Goal: Complete application form: Complete application form

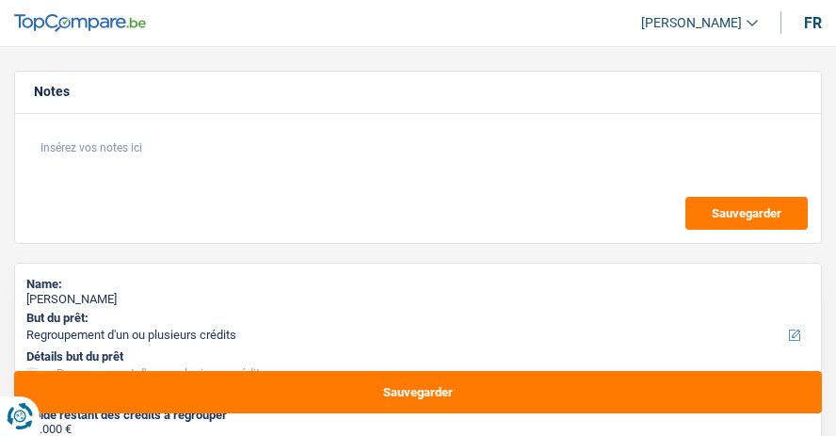
select select "refinancing"
select select "60"
select select "refinancing"
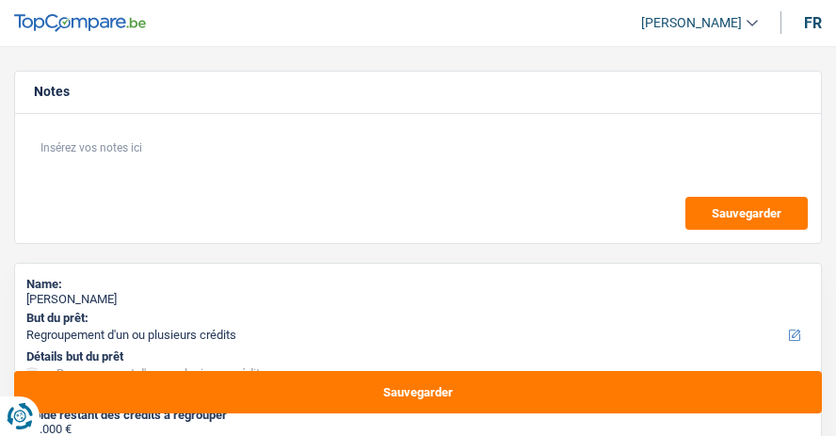
select select "60"
select select "noProfession"
select select "familyAllowances"
select select "unemployment"
select select "liveWithParents"
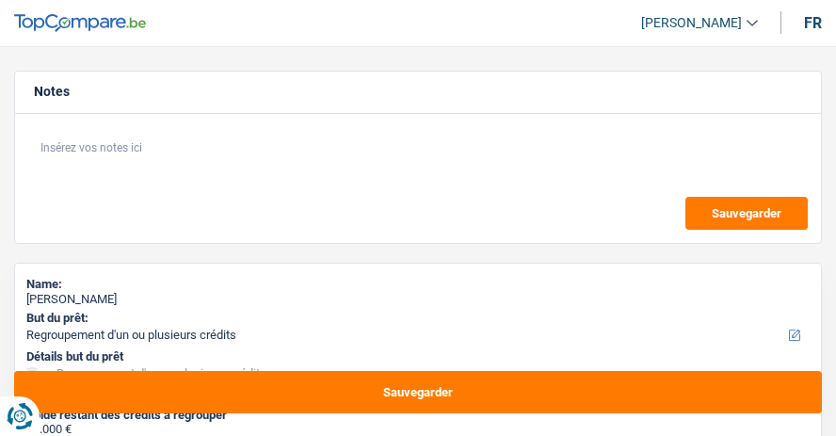
select select "refinancing"
select select "60"
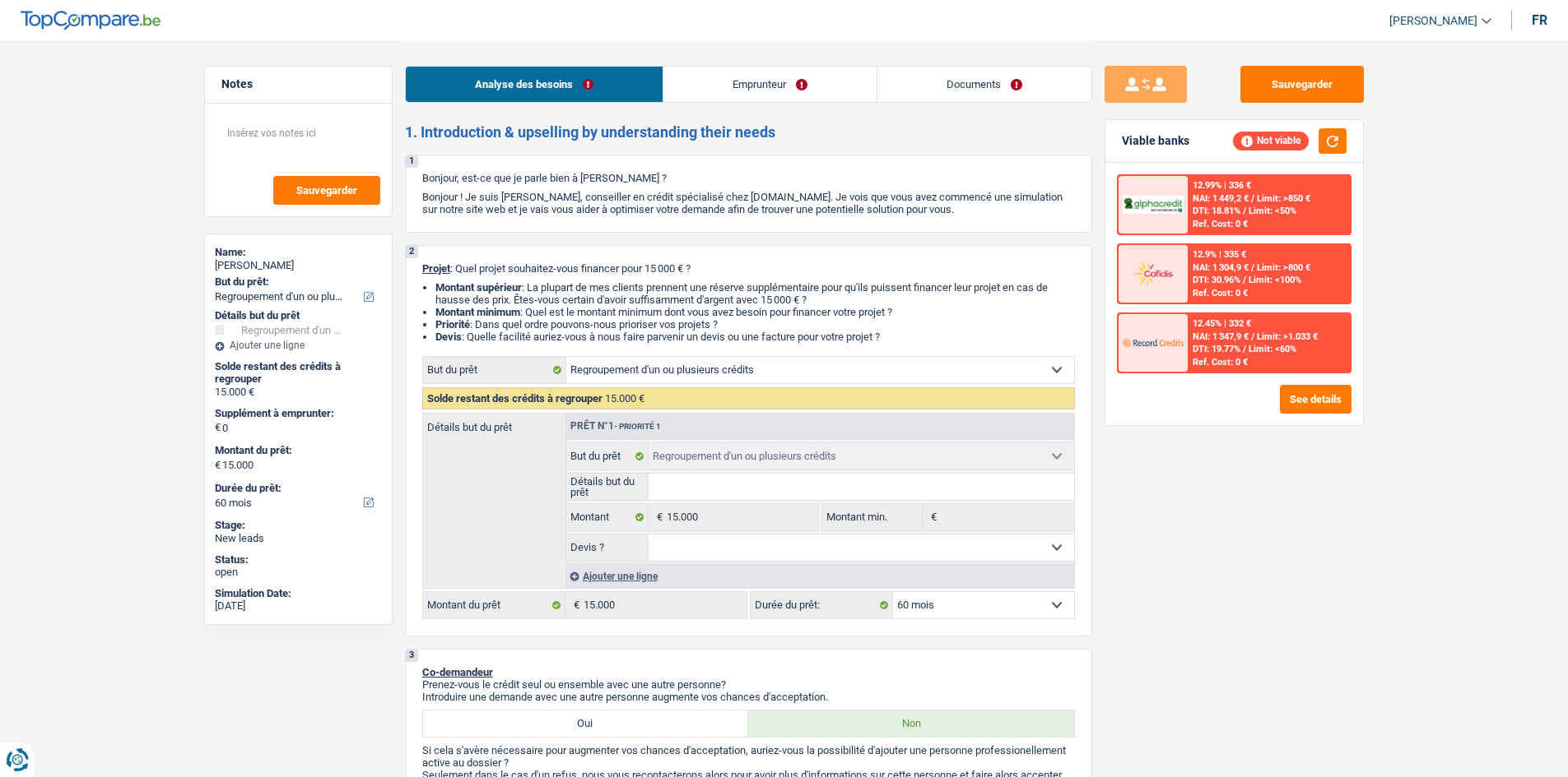
scroll to position [412, 0]
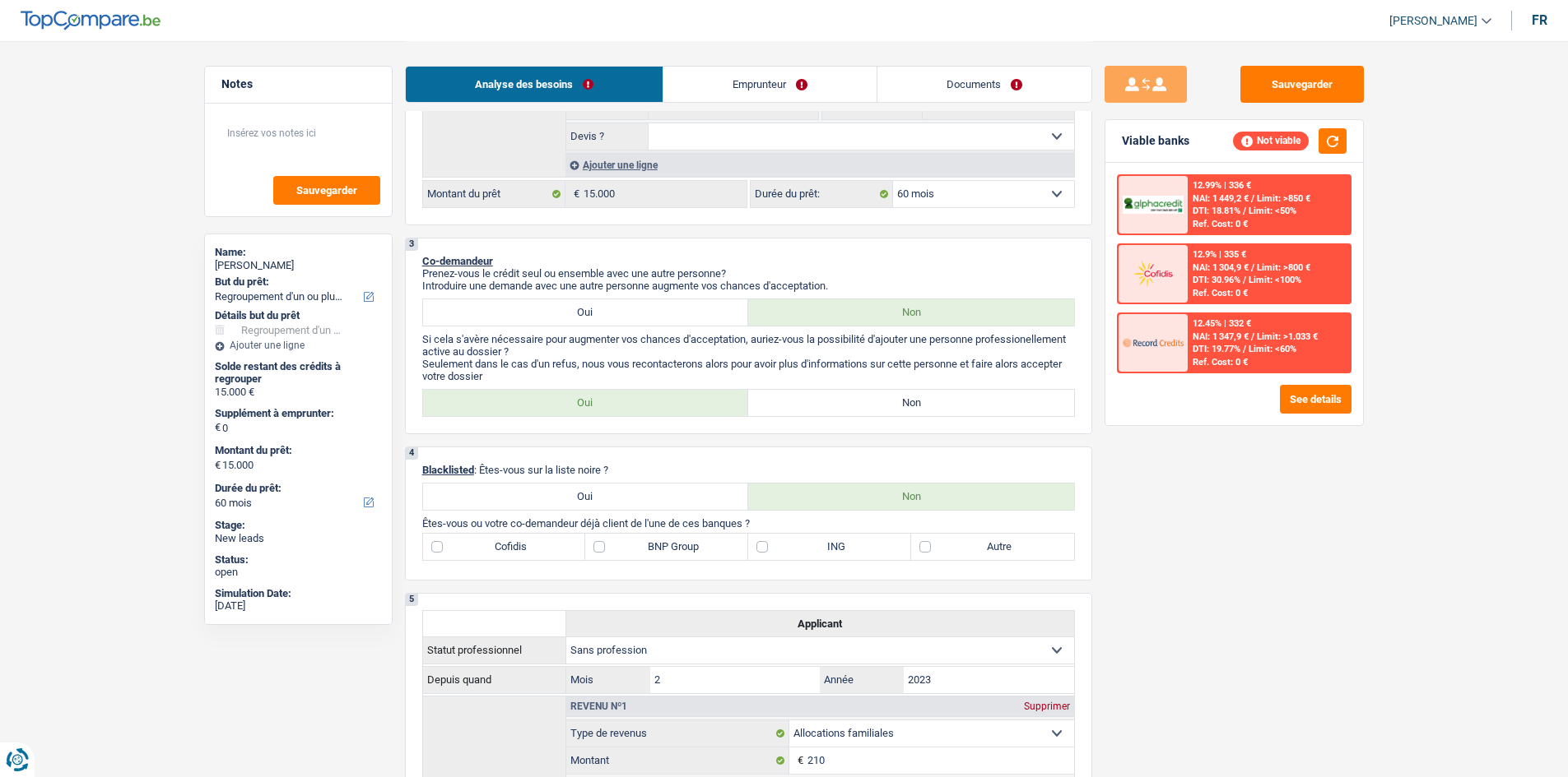
click at [730, 95] on link "Emprunteur" at bounding box center [770, 84] width 213 height 35
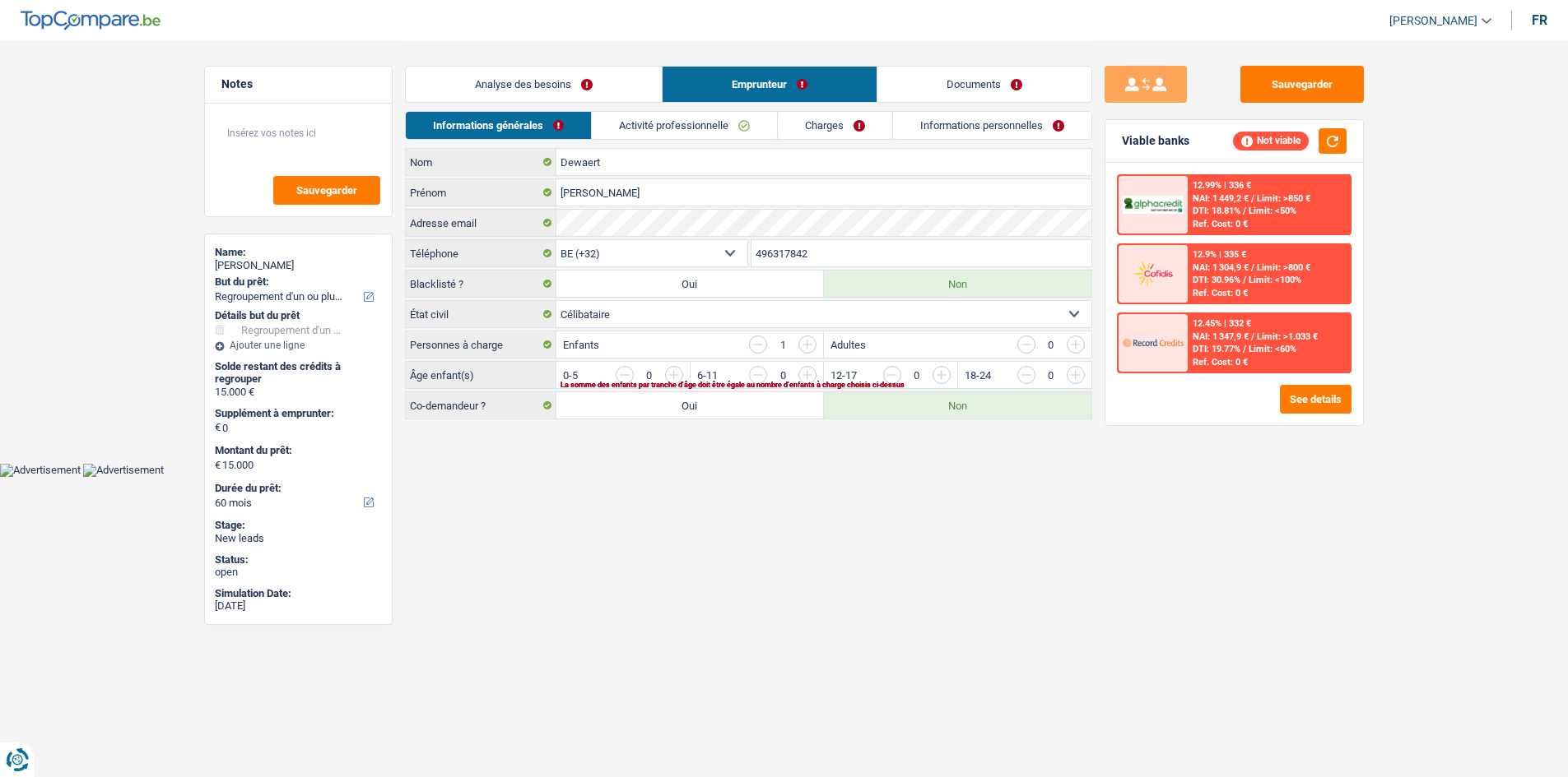
scroll to position [0, 0]
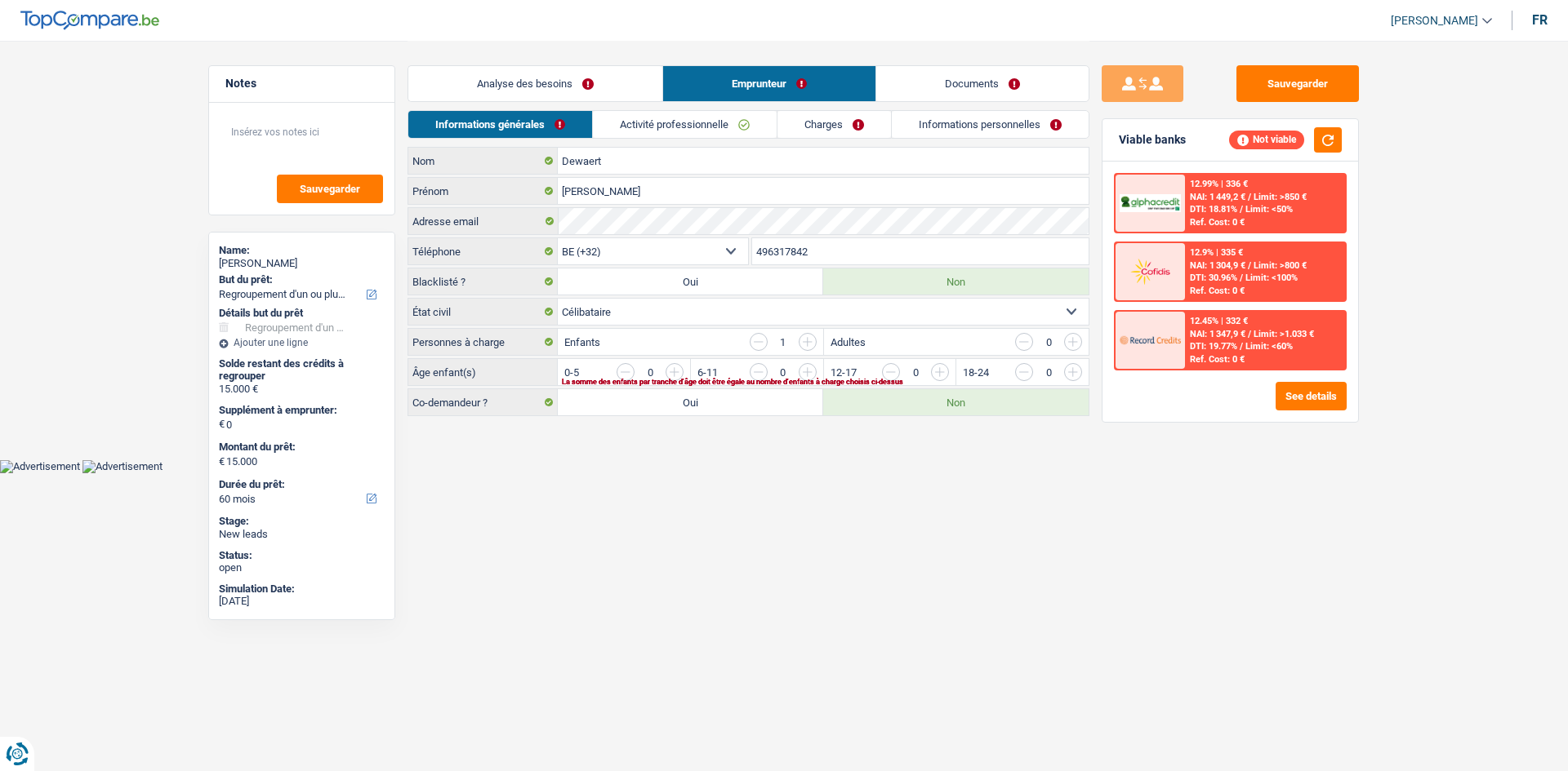
click at [599, 82] on link "Analyse des besoins" at bounding box center [535, 83] width 254 height 35
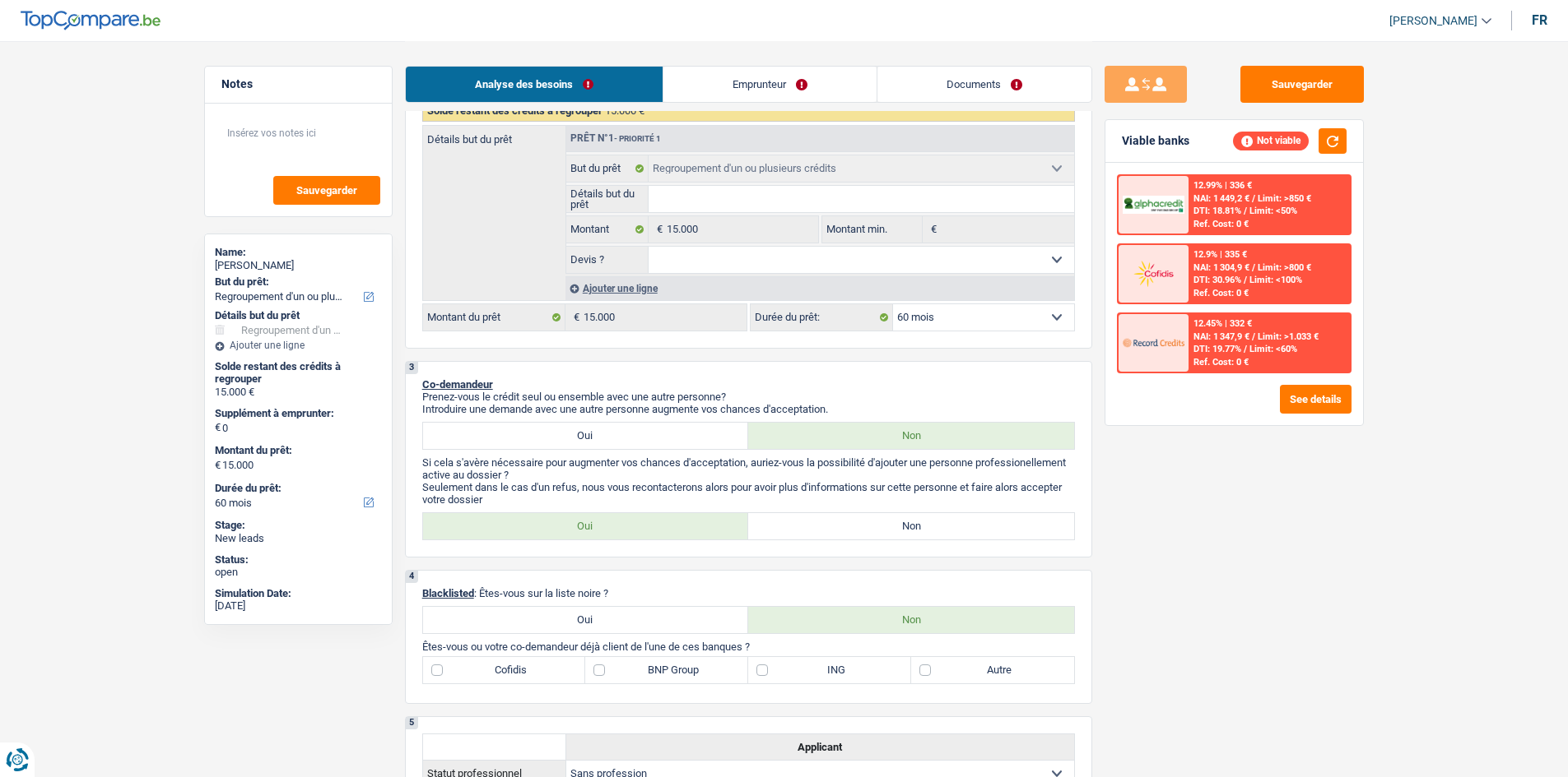
scroll to position [412, 0]
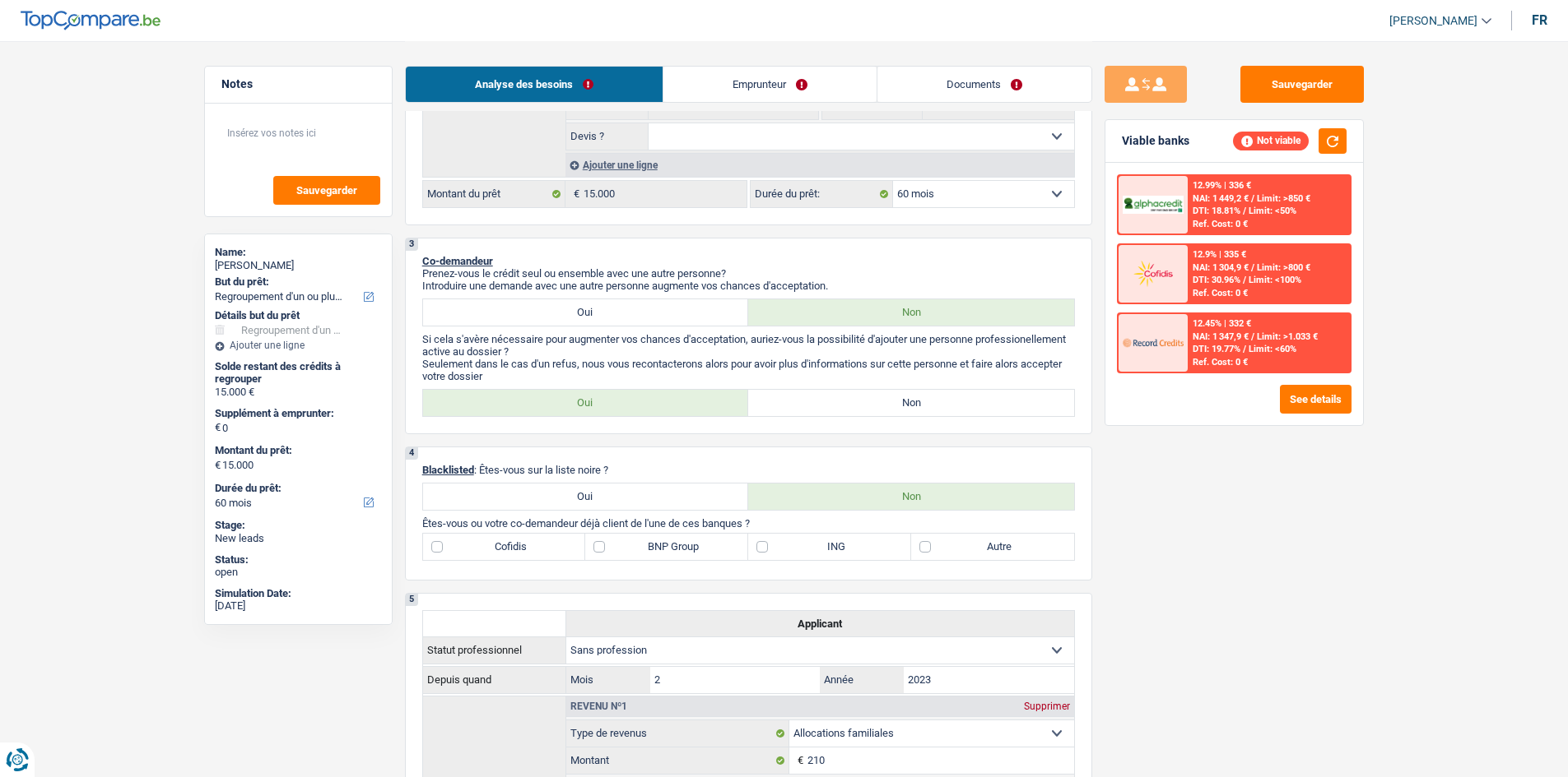
click at [730, 380] on div "3 Co-demandeur Prenez-vous le crédit seul ou ensemble avec une autre personne? …" at bounding box center [749, 336] width 687 height 197
click at [730, 380] on label "Non" at bounding box center [911, 403] width 326 height 26
click at [730, 380] on input "Non" at bounding box center [911, 403] width 326 height 26
radio input "true"
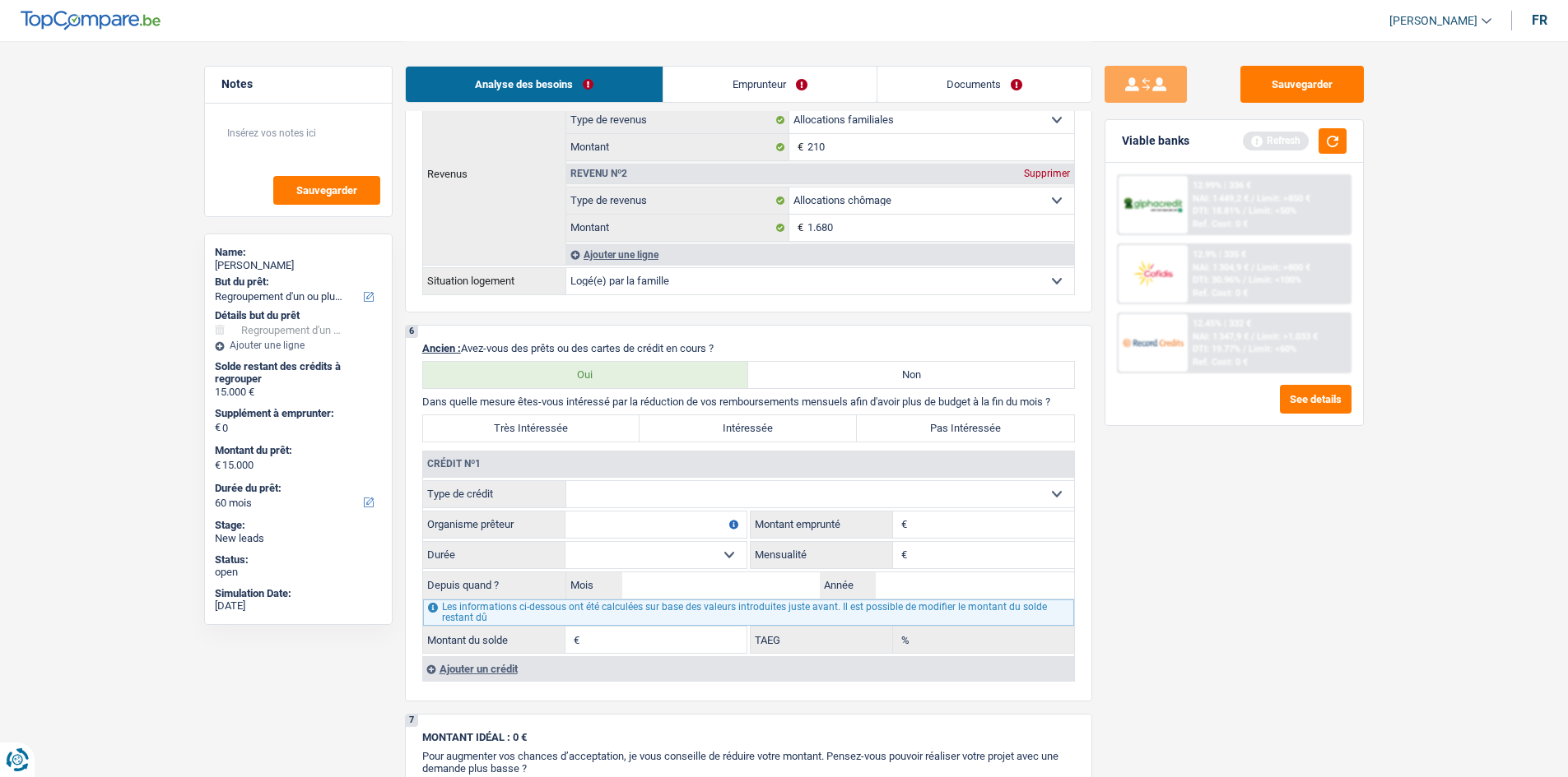
scroll to position [1152, 0]
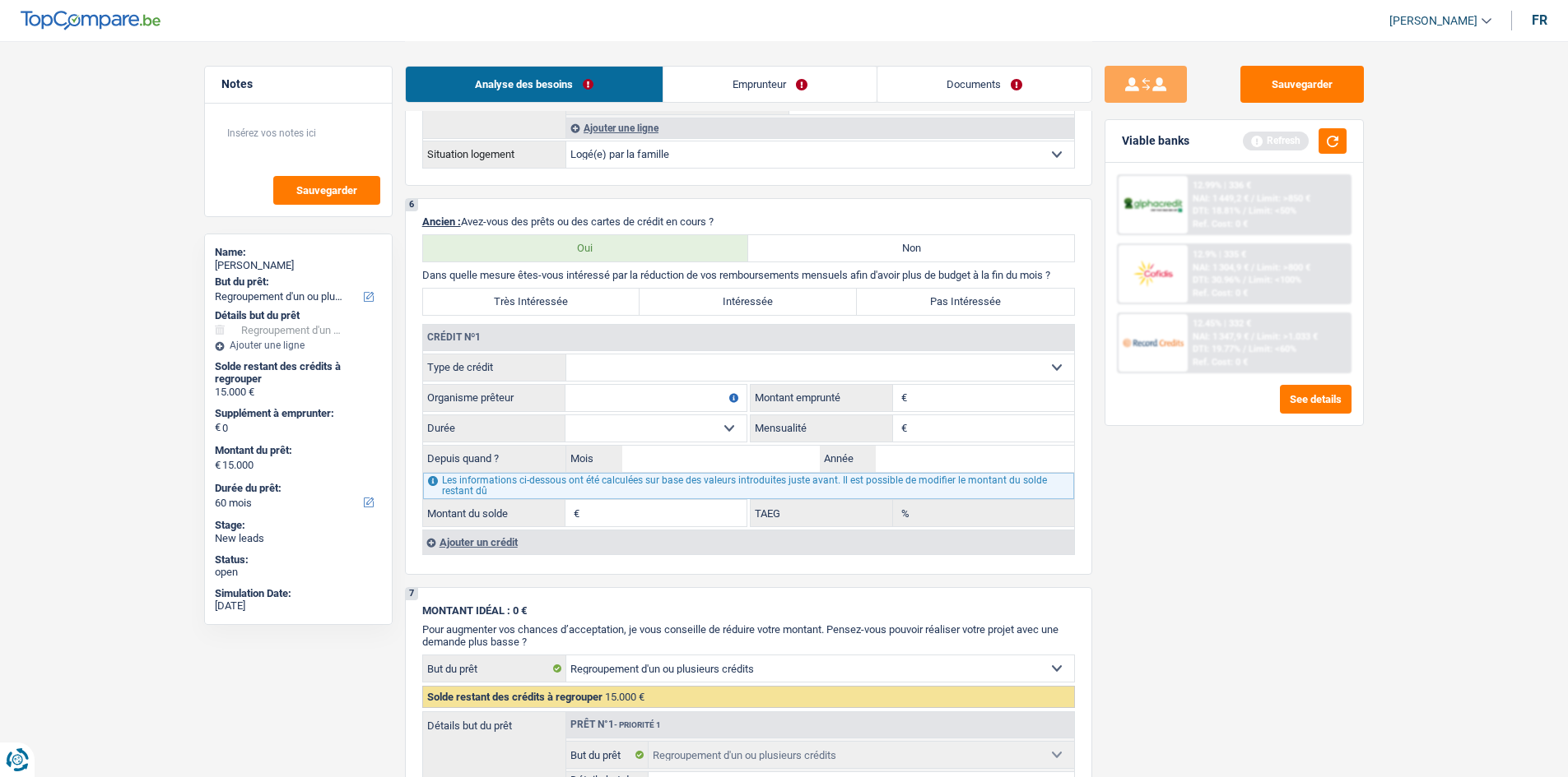
click at [730, 101] on link "Emprunteur" at bounding box center [770, 84] width 213 height 35
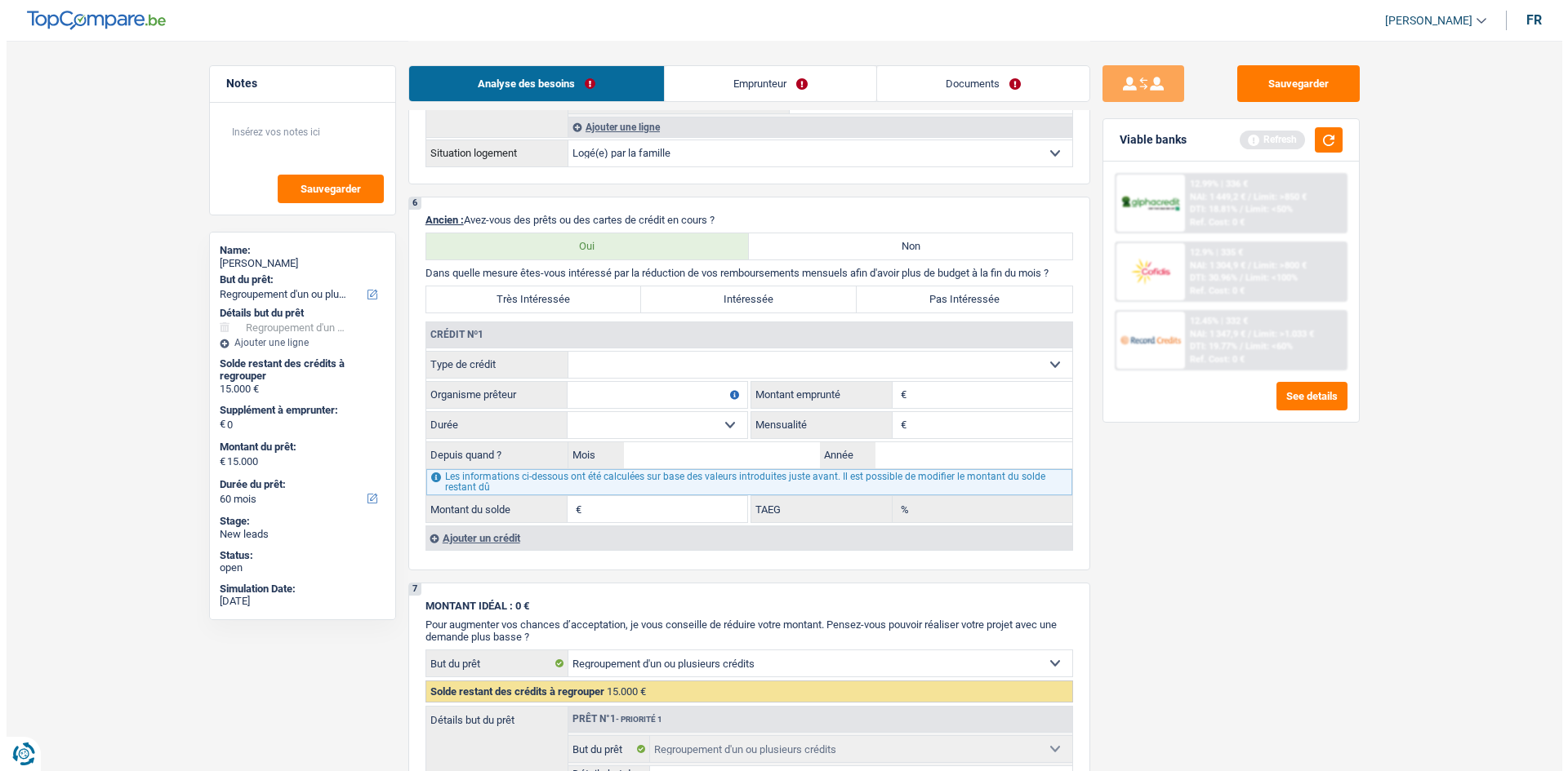
scroll to position [0, 0]
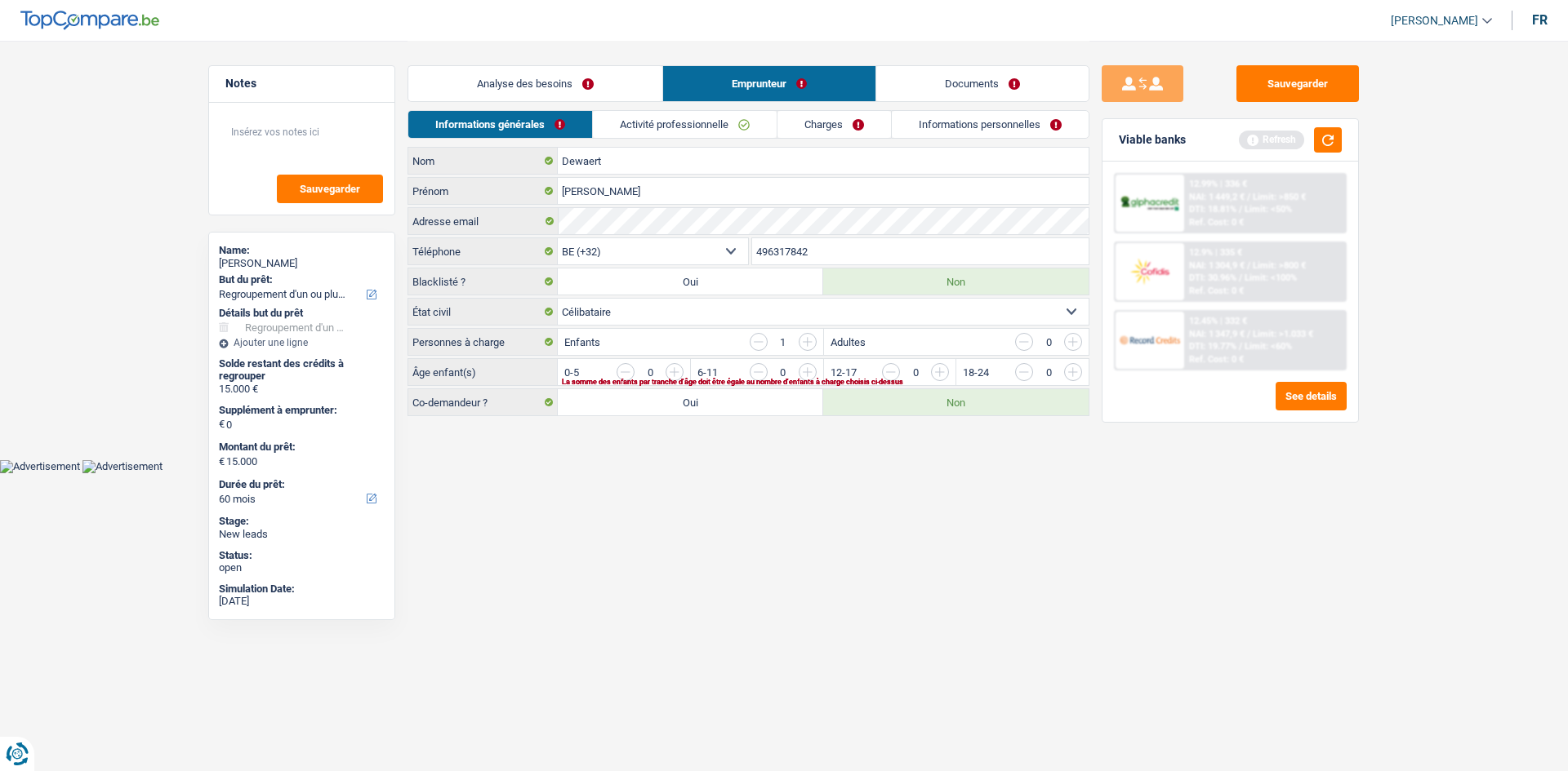
click at [725, 119] on link "Activité professionnelle" at bounding box center [685, 124] width 184 height 27
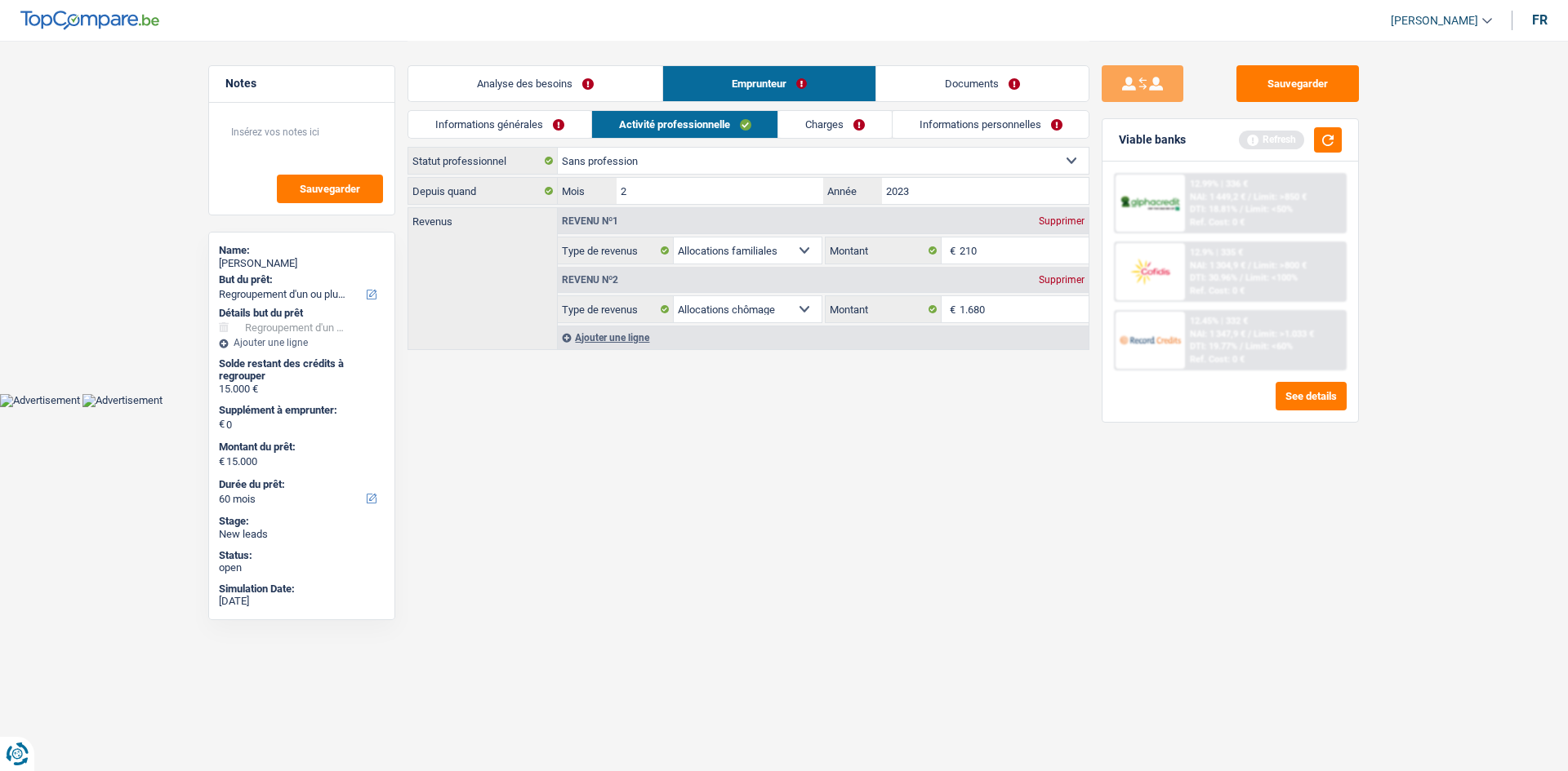
click at [725, 114] on link "Charges" at bounding box center [835, 124] width 114 height 27
